Goal: Navigation & Orientation: Find specific page/section

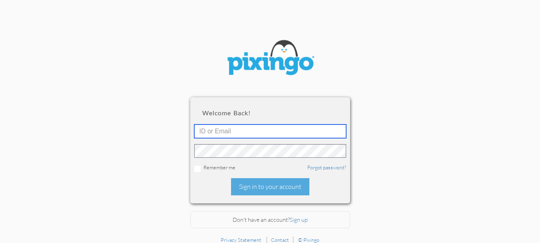
click at [222, 130] on input "text" at bounding box center [270, 131] width 152 height 14
click at [231, 130] on input "text" at bounding box center [270, 131] width 152 height 14
type input "5602"
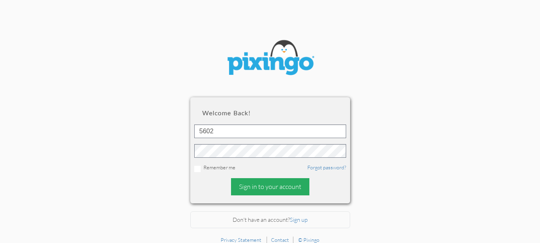
click at [270, 186] on div "Sign in to your account" at bounding box center [270, 186] width 78 height 17
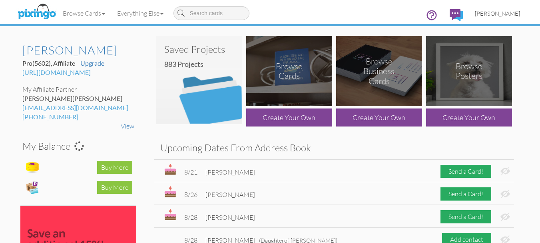
click at [494, 12] on span "[PERSON_NAME]" at bounding box center [497, 13] width 45 height 7
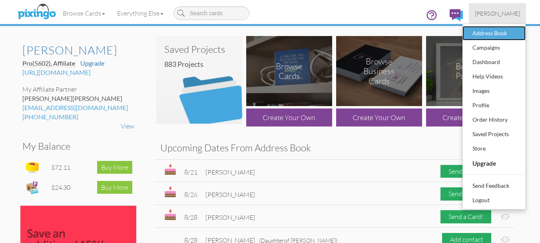
click at [490, 33] on div "Address Book" at bounding box center [494, 33] width 47 height 12
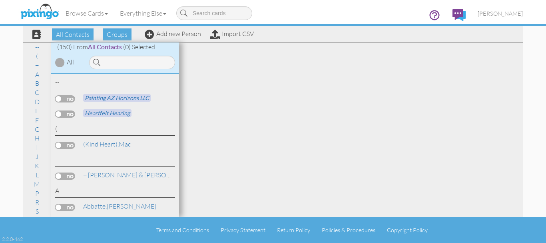
scroll to position [40, 0]
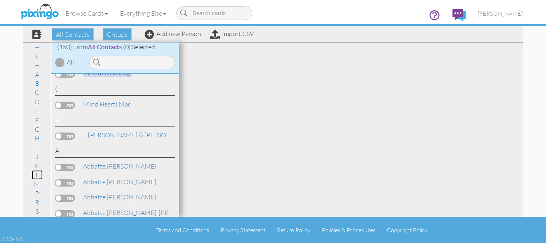
click at [37, 175] on link "L" at bounding box center [37, 175] width 11 height 10
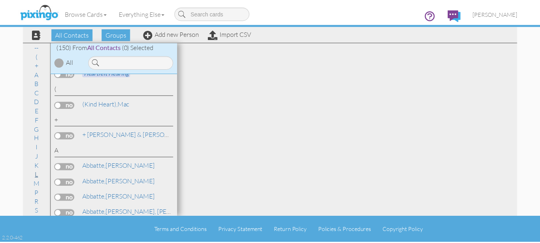
scroll to position [1460, 0]
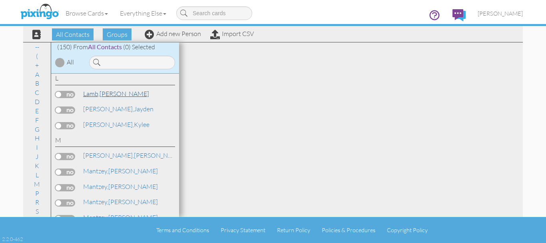
click at [110, 95] on link "[PERSON_NAME]" at bounding box center [116, 94] width 68 height 10
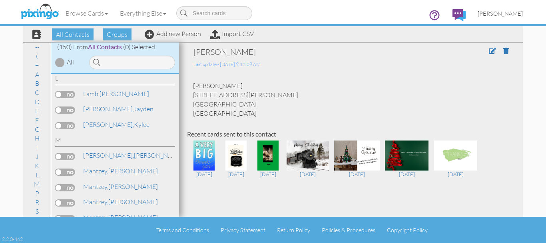
click at [505, 10] on span "[PERSON_NAME]" at bounding box center [500, 13] width 45 height 7
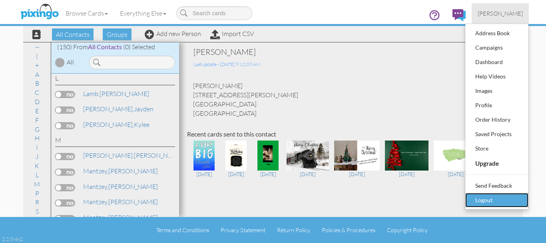
click at [478, 200] on div "Logout" at bounding box center [497, 200] width 47 height 12
